Goal: Task Accomplishment & Management: Manage account settings

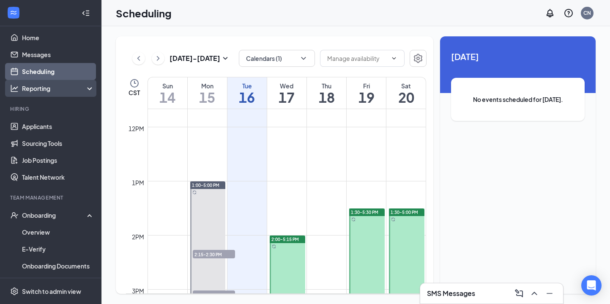
scroll to position [610, 0]
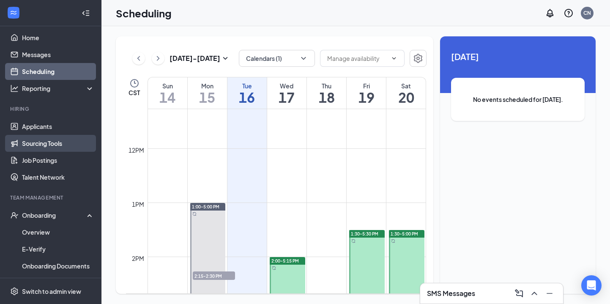
click at [55, 137] on link "Sourcing Tools" at bounding box center [58, 143] width 72 height 17
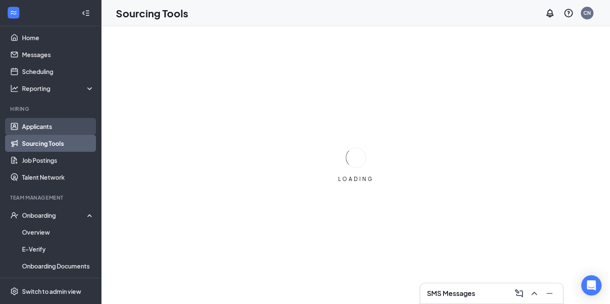
click at [55, 125] on link "Applicants" at bounding box center [58, 126] width 72 height 17
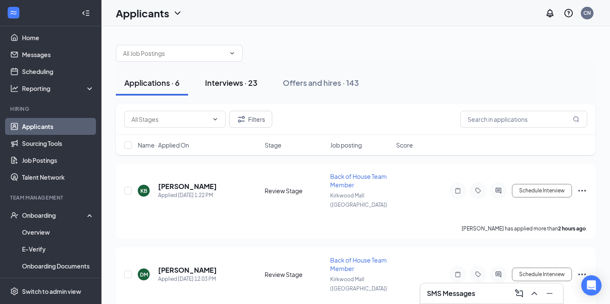
click at [247, 80] on div "Interviews · 23" at bounding box center [231, 82] width 52 height 11
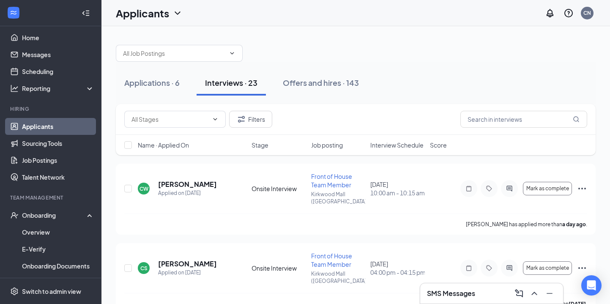
click at [398, 148] on span "Interview Schedule" at bounding box center [397, 145] width 53 height 8
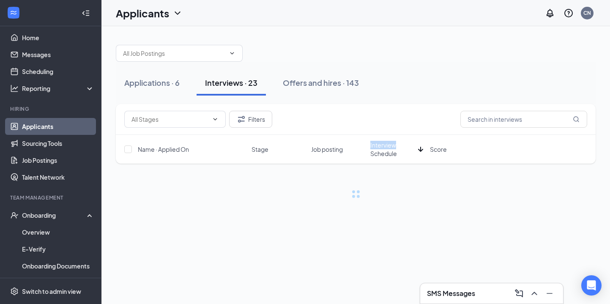
click at [398, 148] on span "Interview Schedule" at bounding box center [393, 149] width 44 height 17
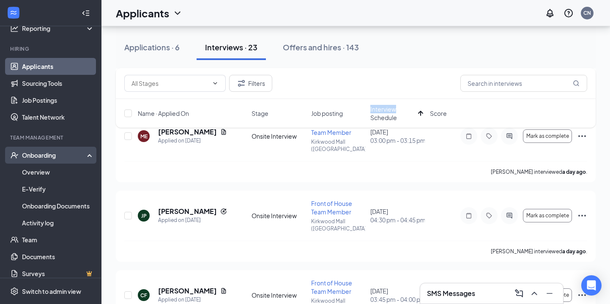
scroll to position [69, 0]
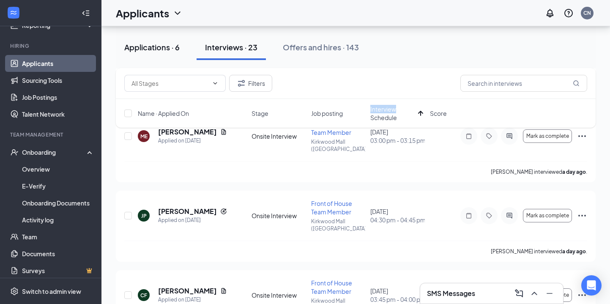
click at [134, 41] on button "Applications · 6" at bounding box center [152, 47] width 72 height 25
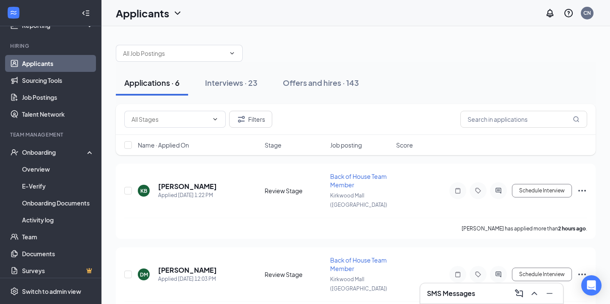
click at [343, 143] on span "Job posting" at bounding box center [346, 145] width 32 height 8
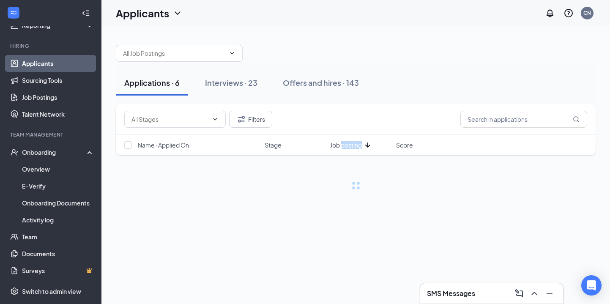
click at [343, 143] on span "Job posting" at bounding box center [346, 145] width 32 height 8
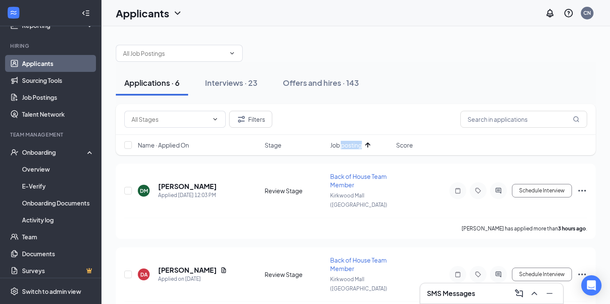
click at [350, 146] on span "Job posting" at bounding box center [346, 145] width 32 height 8
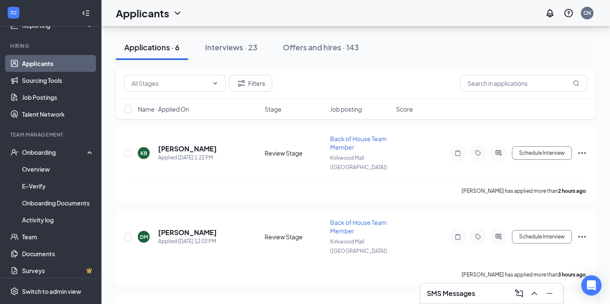
scroll to position [42, 0]
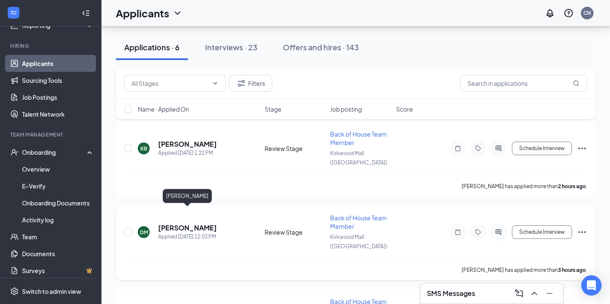
click at [204, 223] on h5 "[PERSON_NAME]" at bounding box center [187, 227] width 59 height 9
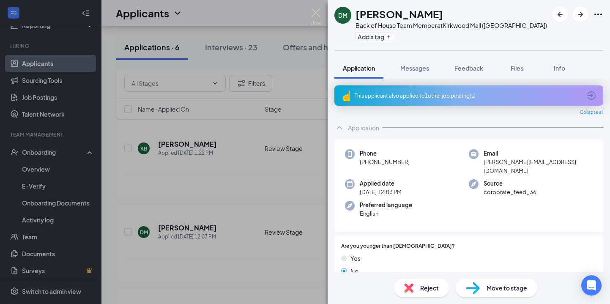
click at [389, 96] on div "This applicant also applied to 1 other job posting(s)" at bounding box center [468, 95] width 227 height 7
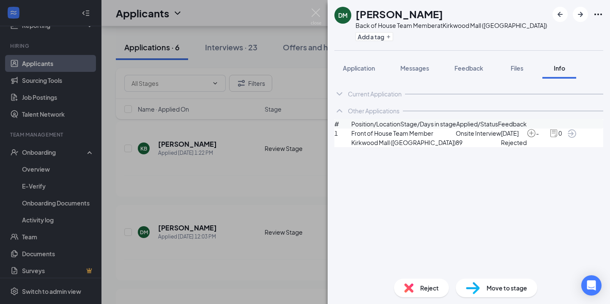
click at [456, 147] on span "89" at bounding box center [478, 142] width 45 height 9
click at [316, 13] on img at bounding box center [316, 16] width 11 height 16
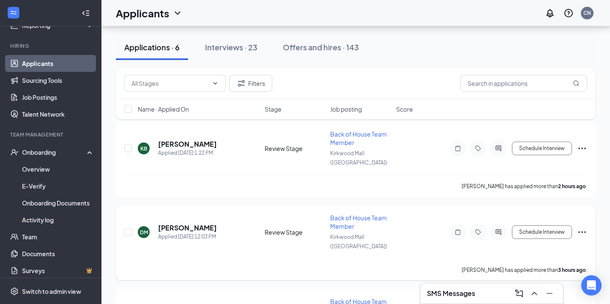
scroll to position [110, 0]
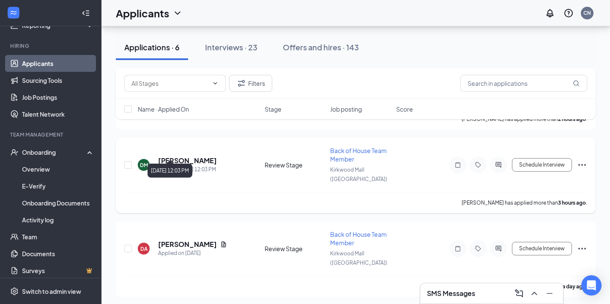
click at [214, 156] on div "[PERSON_NAME]" at bounding box center [187, 160] width 59 height 9
click at [208, 156] on h5 "[PERSON_NAME]" at bounding box center [187, 160] width 59 height 9
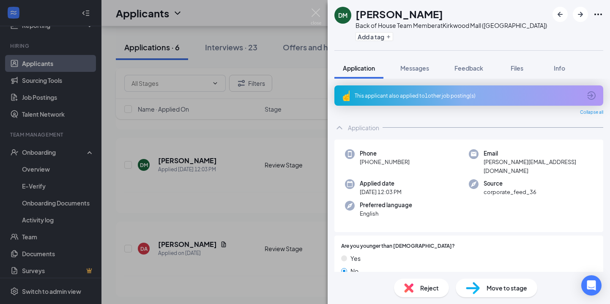
click at [428, 92] on div "This applicant also applied to 1 other job posting(s)" at bounding box center [468, 95] width 227 height 7
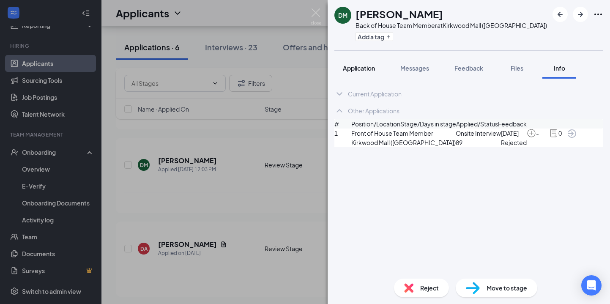
click at [365, 64] on div "Application" at bounding box center [359, 68] width 32 height 8
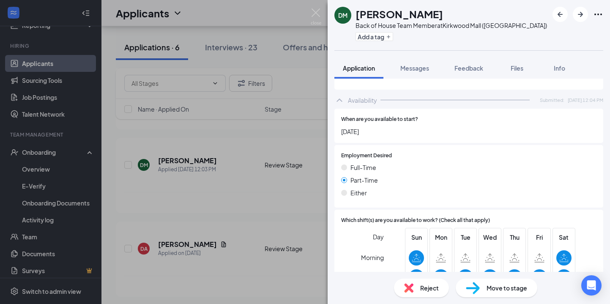
scroll to position [522, 0]
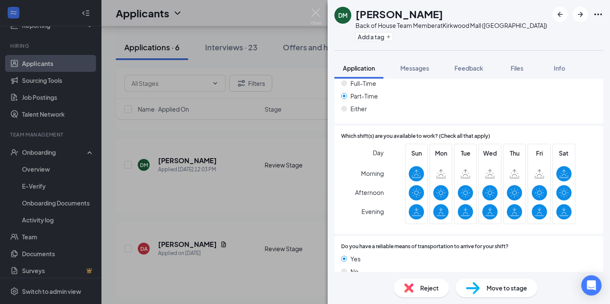
click at [310, 13] on div "DM [PERSON_NAME] Back of House Team Member at [GEOGRAPHIC_DATA] ([GEOGRAPHIC_DA…" at bounding box center [305, 152] width 610 height 304
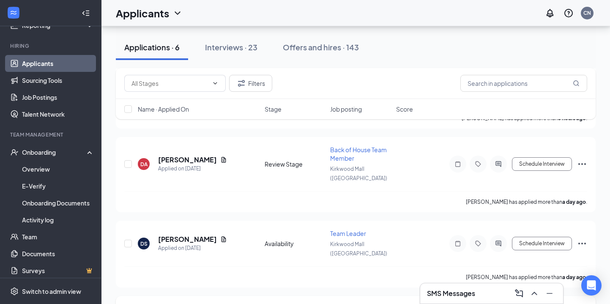
scroll to position [178, 0]
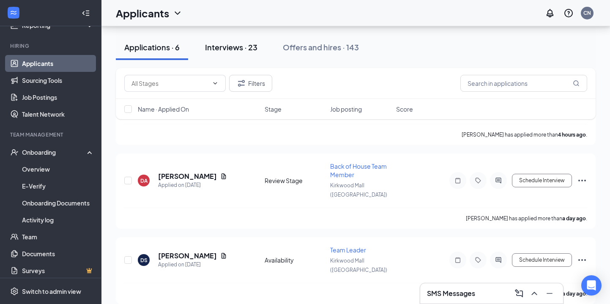
click at [233, 52] on button "Interviews · 23" at bounding box center [231, 47] width 69 height 25
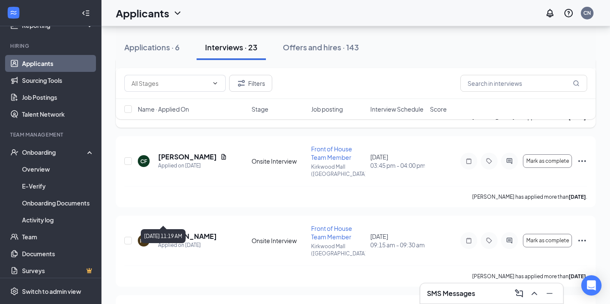
scroll to position [155, 0]
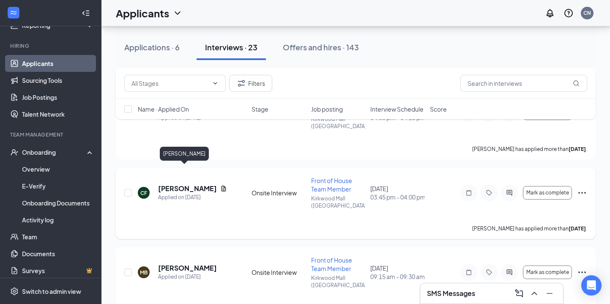
click at [186, 184] on h5 "[PERSON_NAME]" at bounding box center [187, 188] width 59 height 9
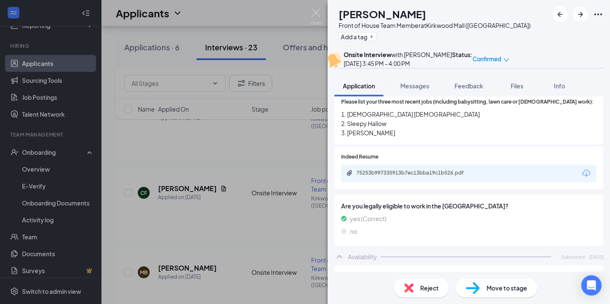
scroll to position [329, 0]
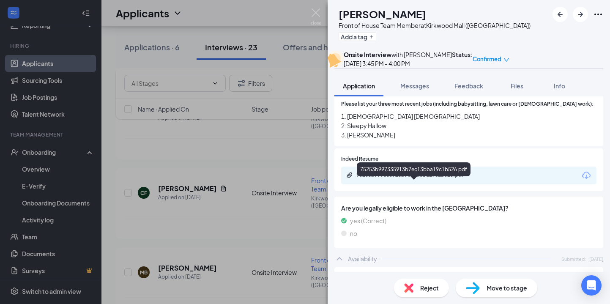
click at [410, 179] on div "75253b997335913b7ec13bba19c1b526.pdf" at bounding box center [416, 175] width 118 height 7
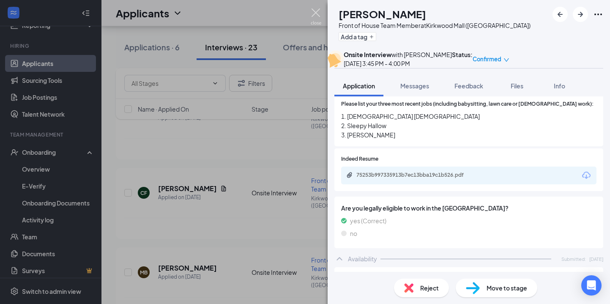
click at [316, 18] on img at bounding box center [316, 16] width 11 height 16
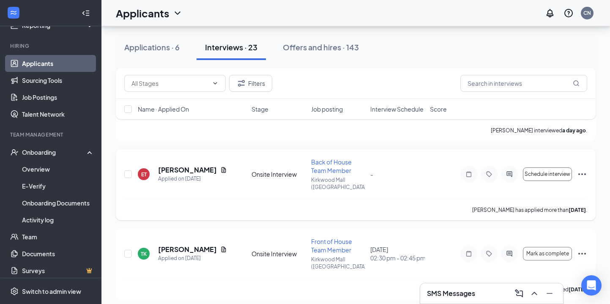
scroll to position [673, 0]
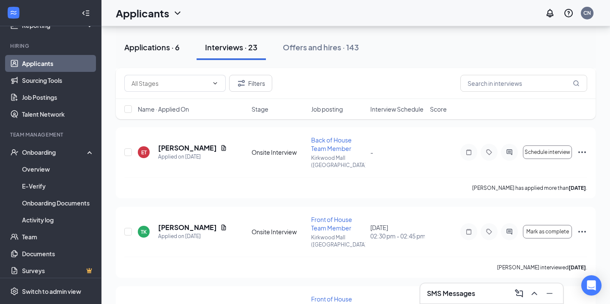
click at [164, 38] on button "Applications · 6" at bounding box center [152, 47] width 72 height 25
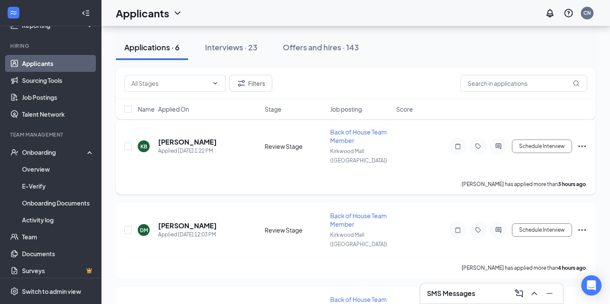
scroll to position [45, 0]
click at [206, 220] on h5 "[PERSON_NAME]" at bounding box center [187, 224] width 59 height 9
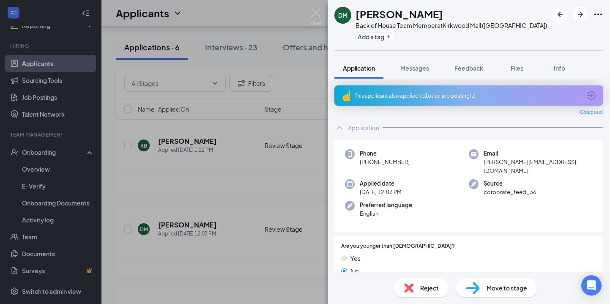
click at [414, 103] on div "This applicant also applied to 1 other job posting(s)" at bounding box center [469, 95] width 269 height 20
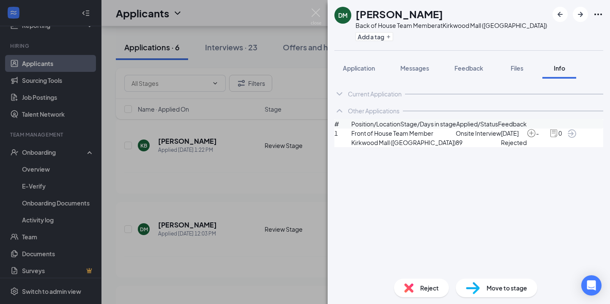
click at [365, 69] on span "Application" at bounding box center [359, 68] width 32 height 8
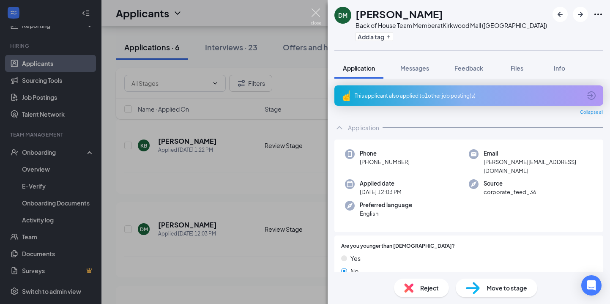
click at [317, 10] on img at bounding box center [316, 16] width 11 height 16
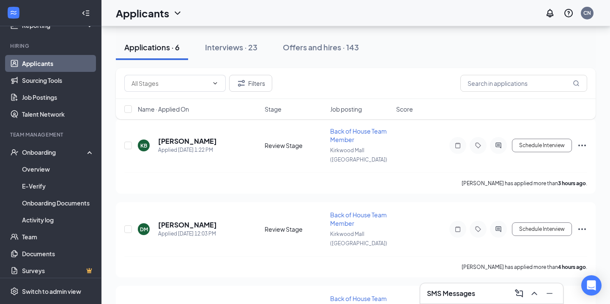
click at [489, 292] on div "SMS Messages" at bounding box center [491, 294] width 129 height 14
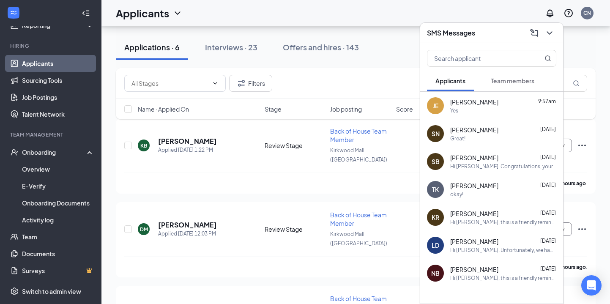
click at [467, 141] on div "Great!" at bounding box center [503, 138] width 106 height 7
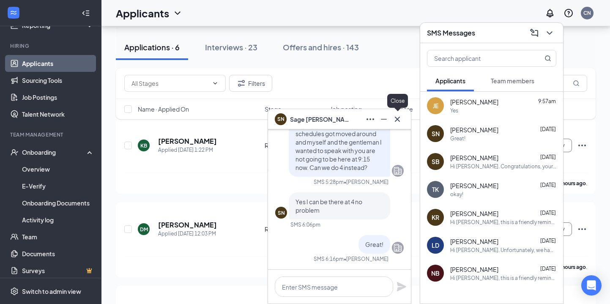
click at [399, 121] on icon "Cross" at bounding box center [397, 118] width 5 height 5
